Goal: Information Seeking & Learning: Compare options

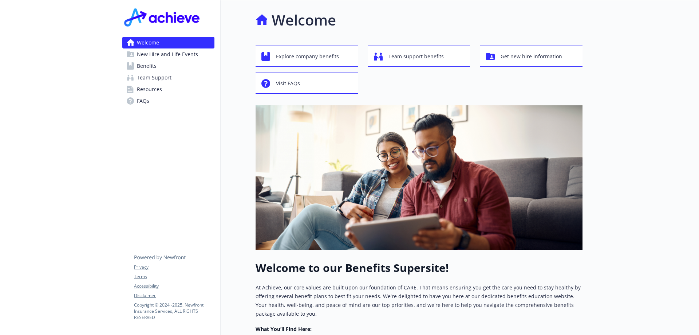
click at [151, 66] on span "Benefits" at bounding box center [147, 66] width 20 height 12
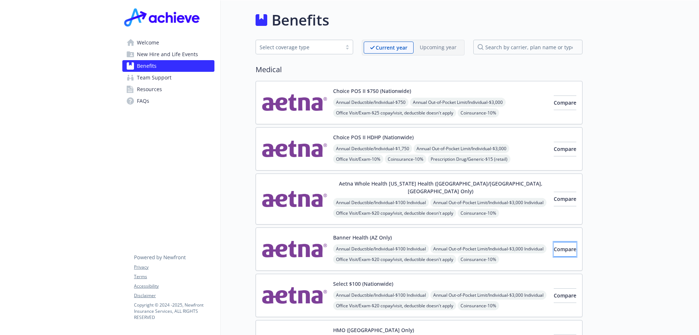
click at [554, 245] on span "Compare" at bounding box center [565, 248] width 23 height 7
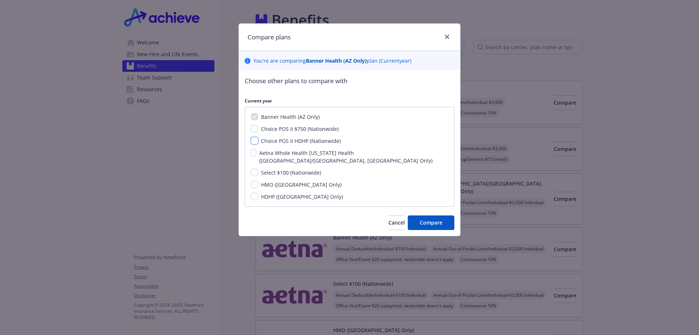
click at [255, 139] on input "Choice POS II HDHP (Nationwide)" at bounding box center [254, 140] width 7 height 7
checkbox input "true"
click at [256, 130] on input "Choice POS II $750 (Nationwide)" at bounding box center [254, 128] width 7 height 7
checkbox input "true"
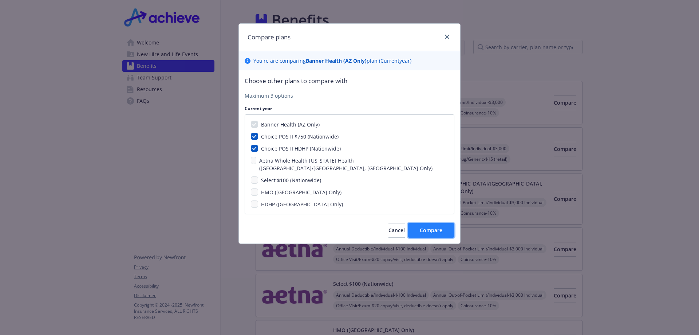
click at [422, 223] on button "Compare" at bounding box center [431, 230] width 47 height 15
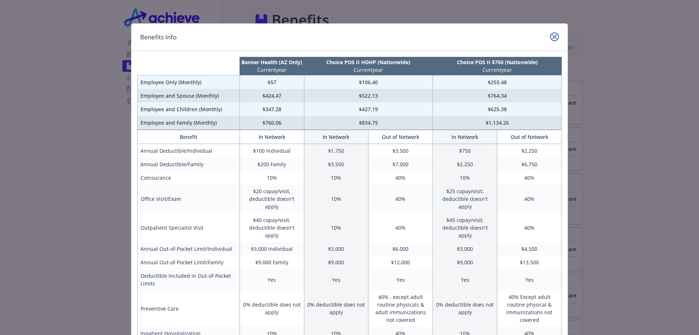
click at [552, 35] on icon "close" at bounding box center [554, 37] width 4 height 4
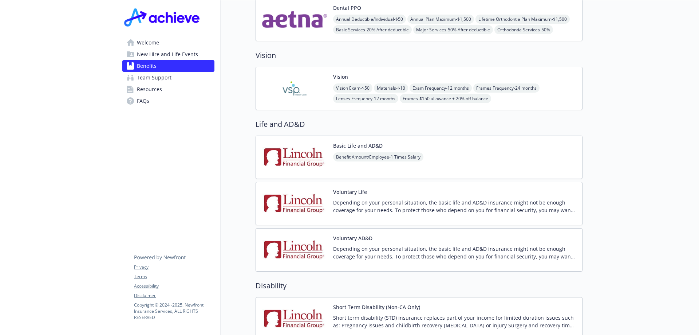
scroll to position [473, 0]
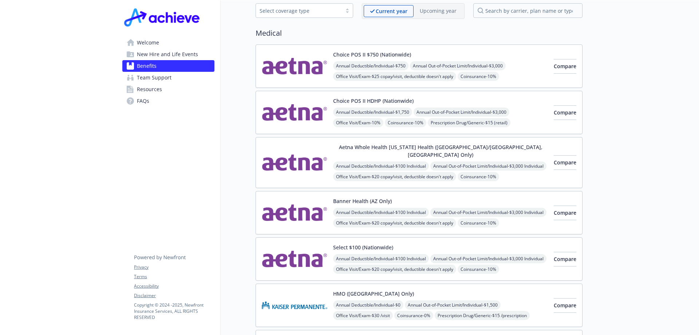
scroll to position [0, 0]
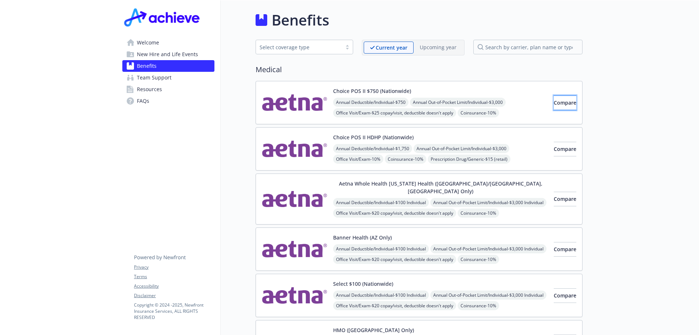
click at [555, 102] on span "Compare" at bounding box center [565, 102] width 23 height 7
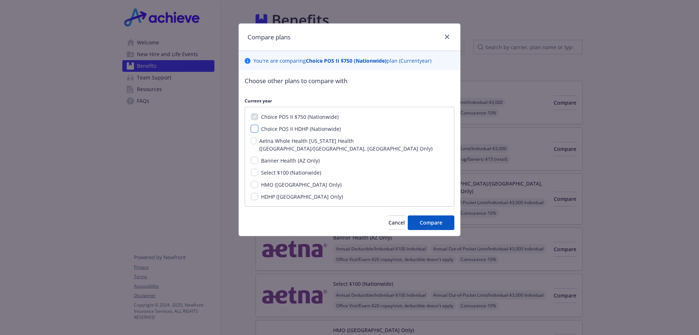
click at [254, 128] on input "Choice POS II HDHP (Nationwide)" at bounding box center [254, 128] width 7 height 7
checkbox input "true"
click at [253, 157] on input "Banner Health (AZ Only)" at bounding box center [254, 160] width 7 height 7
checkbox input "true"
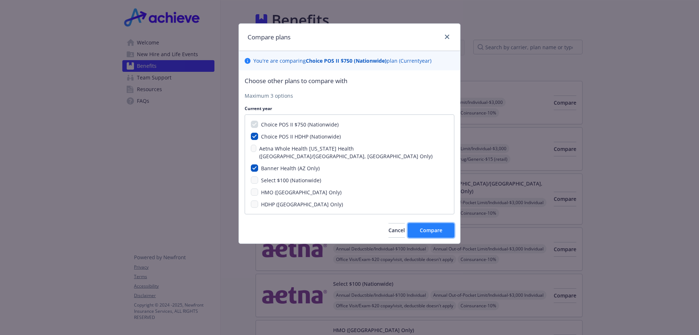
click at [435, 227] on span "Compare" at bounding box center [431, 230] width 23 height 7
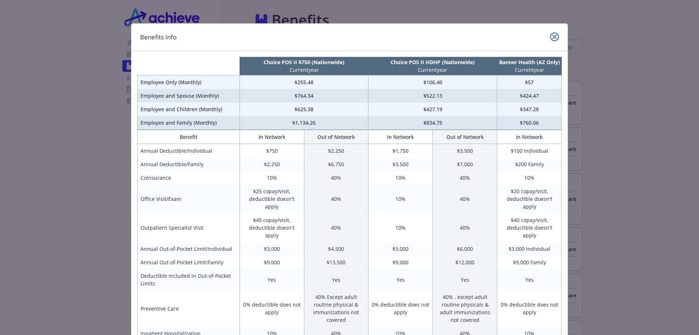
click at [553, 34] on link "close" at bounding box center [554, 36] width 9 height 9
